Goal: Complete application form

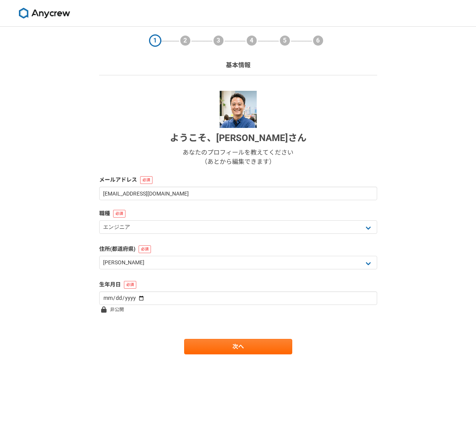
select select "13"
click at [212, 347] on link "次へ" at bounding box center [238, 346] width 108 height 15
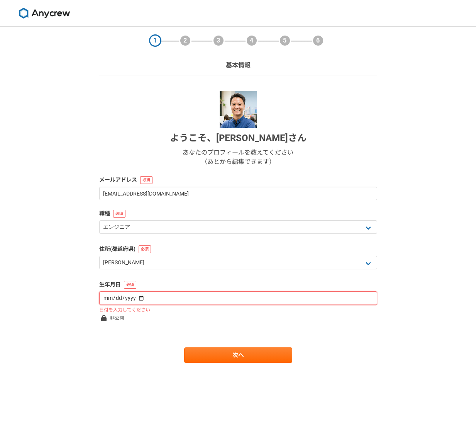
click at [155, 296] on input "date" at bounding box center [238, 298] width 278 height 14
click at [141, 297] on input "date" at bounding box center [238, 298] width 278 height 14
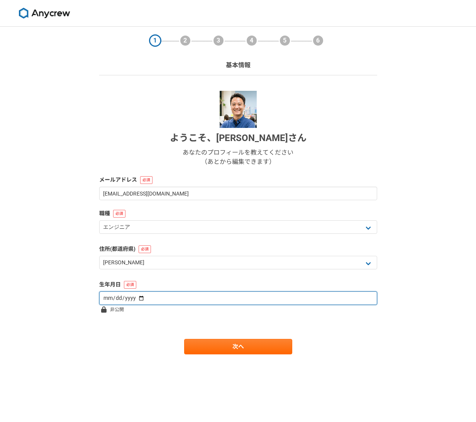
type input "[DATE]"
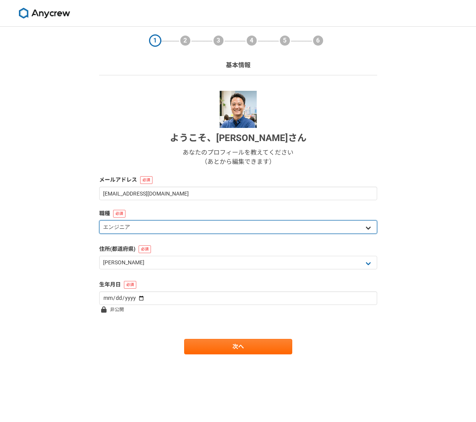
click at [146, 227] on select "エンジニア デザイナー ライター 営業 マーケティング 企画・事業開発 バックオフィス その他" at bounding box center [238, 227] width 278 height 14
select select "6"
click at [99, 220] on select "エンジニア デザイナー ライター 営業 マーケティング 企画・事業開発 バックオフィス その他" at bounding box center [238, 227] width 278 height 14
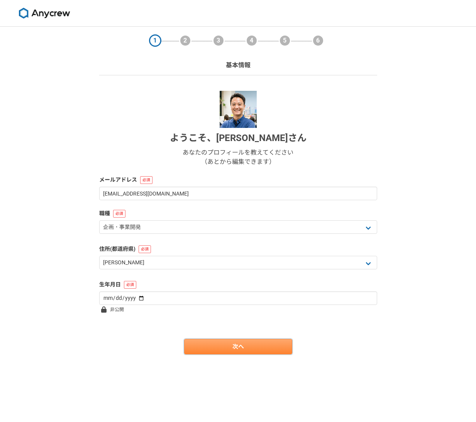
click at [215, 347] on link "次へ" at bounding box center [238, 346] width 108 height 15
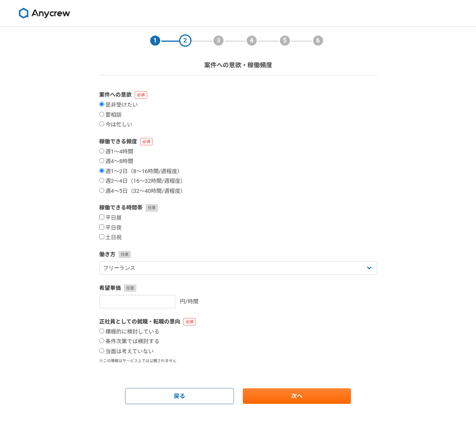
click at [176, 398] on link "戻る" at bounding box center [179, 395] width 108 height 15
select select "13"
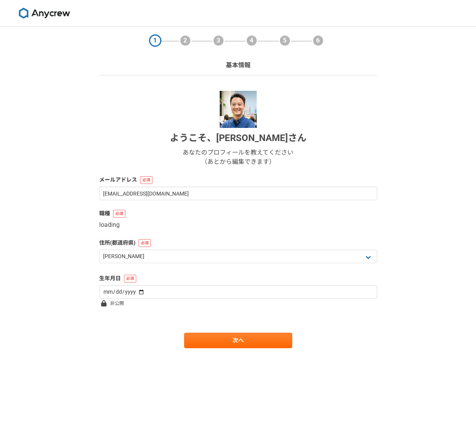
select select "6"
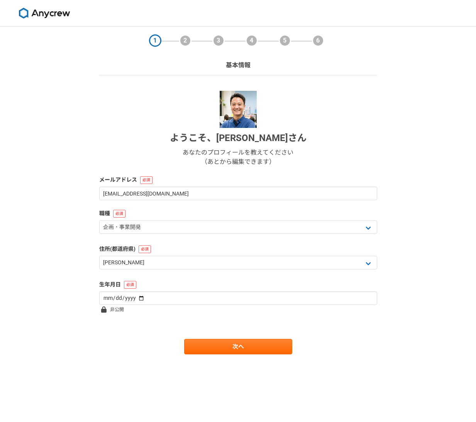
click at [49, 13] on img at bounding box center [44, 13] width 58 height 11
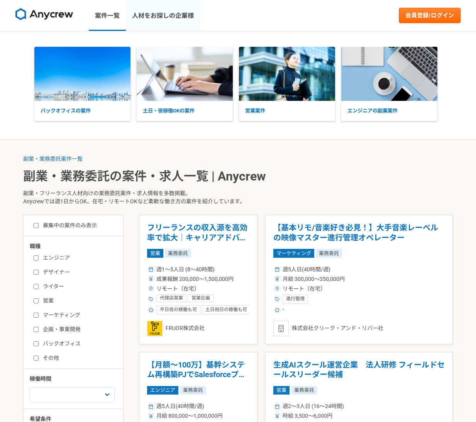
click at [158, 13] on link "人材をお探しの企業様" at bounding box center [163, 15] width 74 height 31
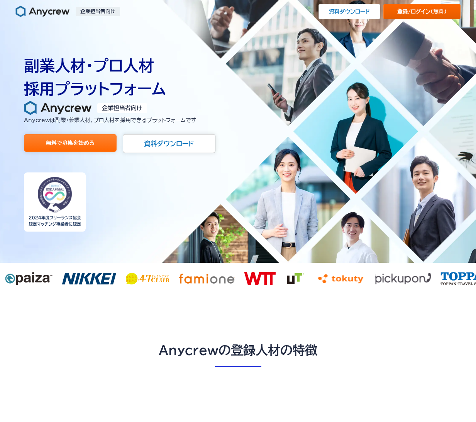
click at [430, 10] on link "登録/ログイン （無料）" at bounding box center [421, 11] width 77 height 15
